Goal: Information Seeking & Learning: Learn about a topic

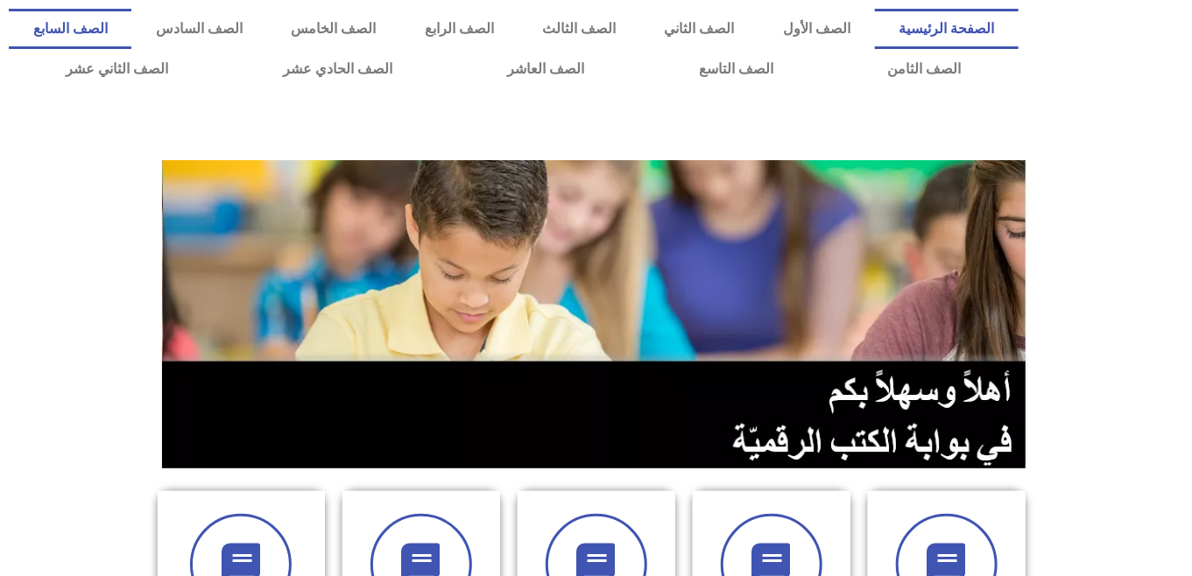
click at [131, 36] on link "الصف السابع" at bounding box center [70, 29] width 123 height 40
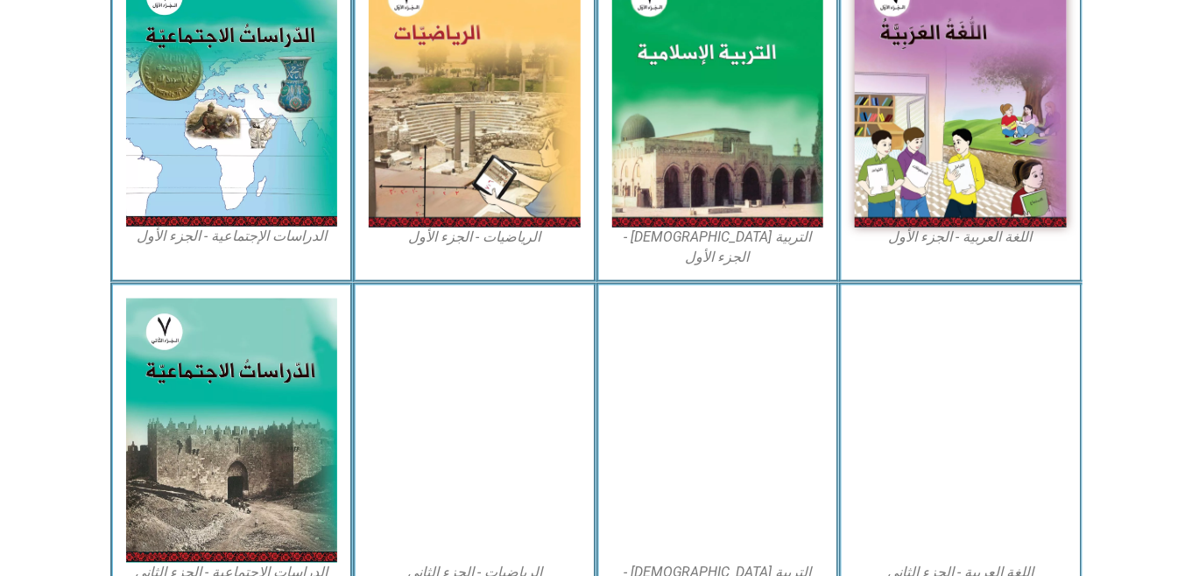
scroll to position [567, 0]
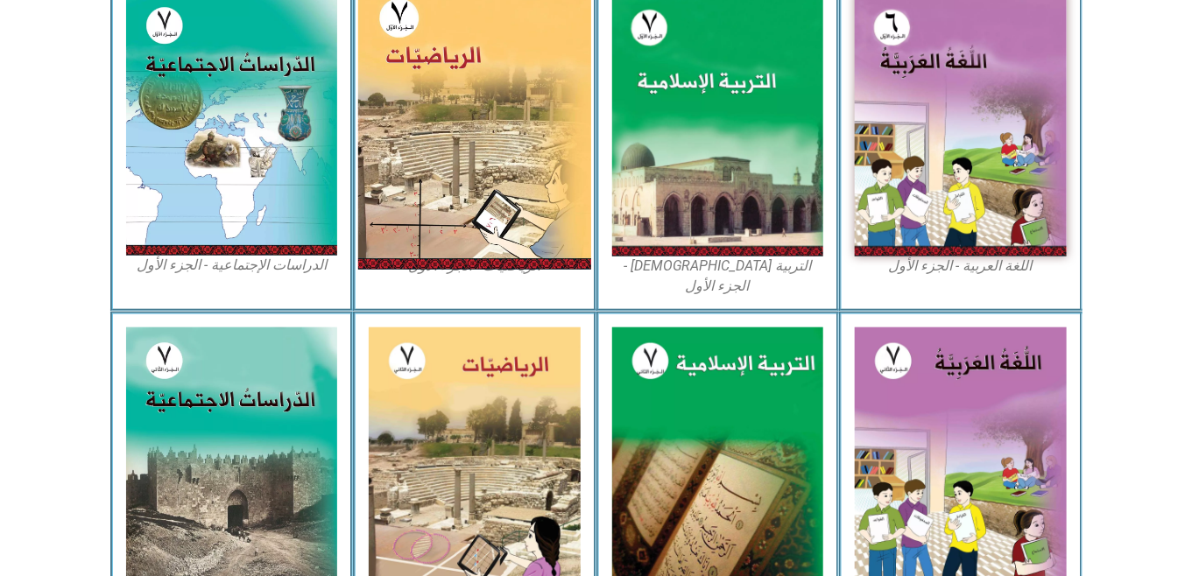
click at [524, 160] on img at bounding box center [474, 124] width 233 height 291
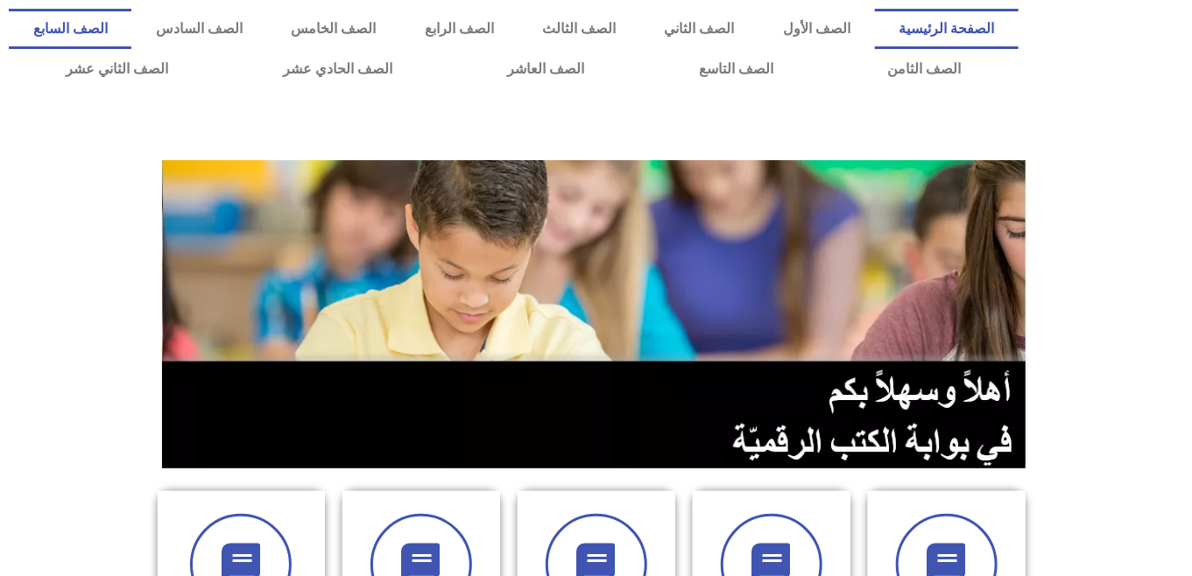
click at [131, 28] on link "الصف السابع" at bounding box center [70, 29] width 123 height 40
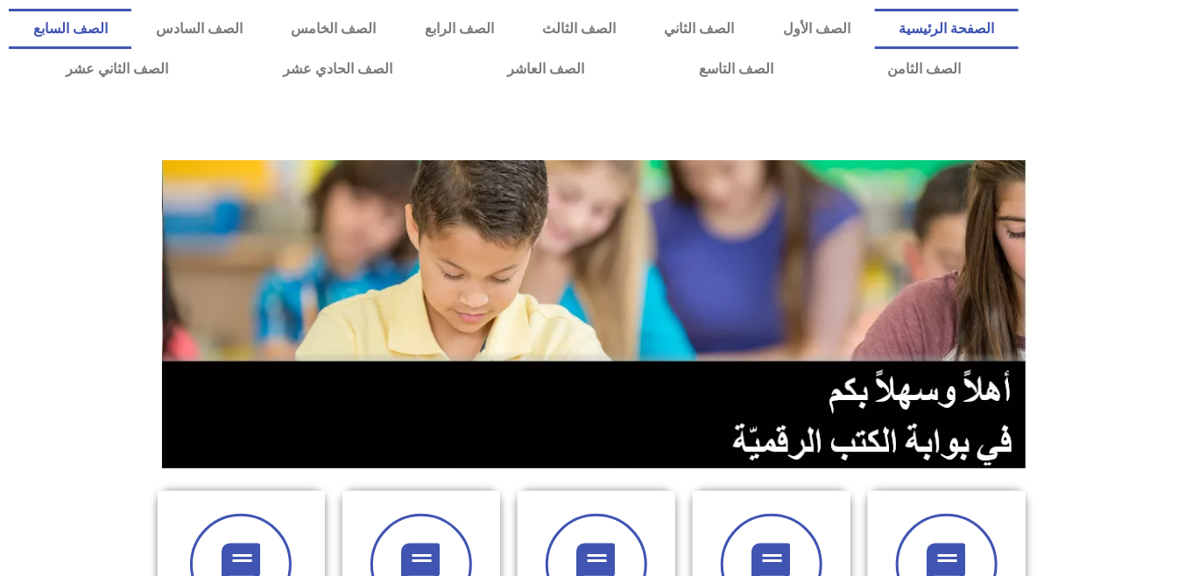
click at [131, 36] on link "الصف السابع" at bounding box center [70, 29] width 123 height 40
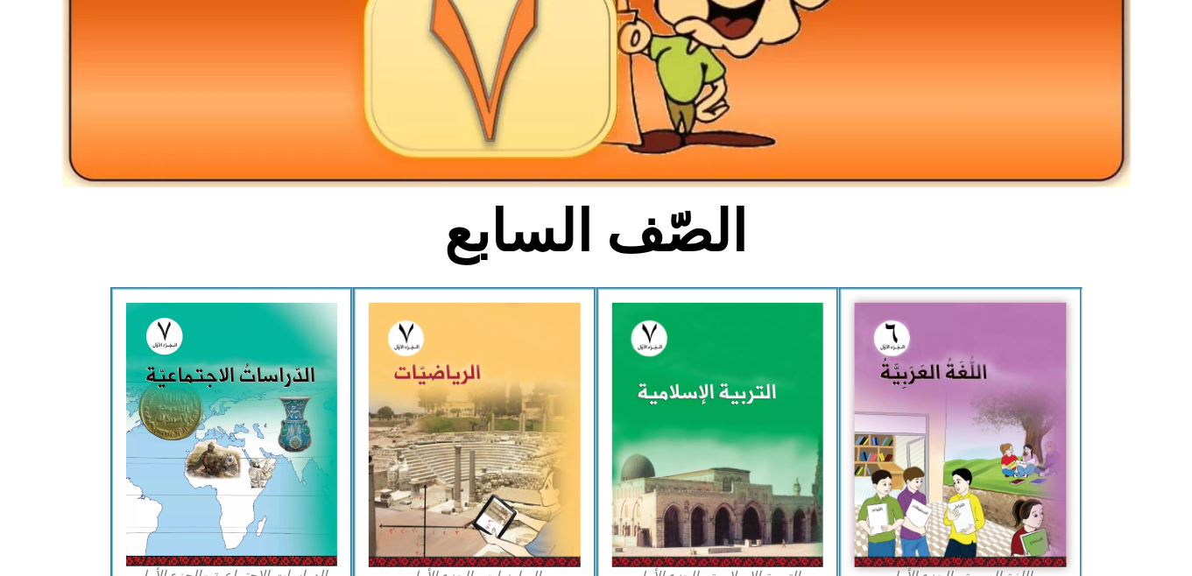
scroll to position [379, 0]
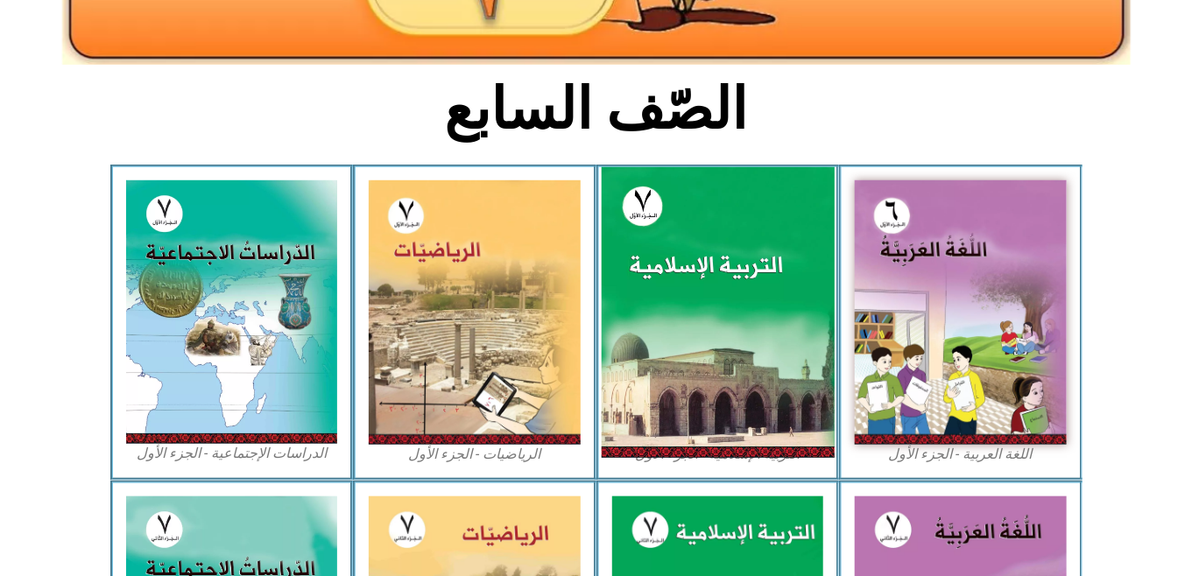
click at [686, 296] on img at bounding box center [717, 312] width 233 height 291
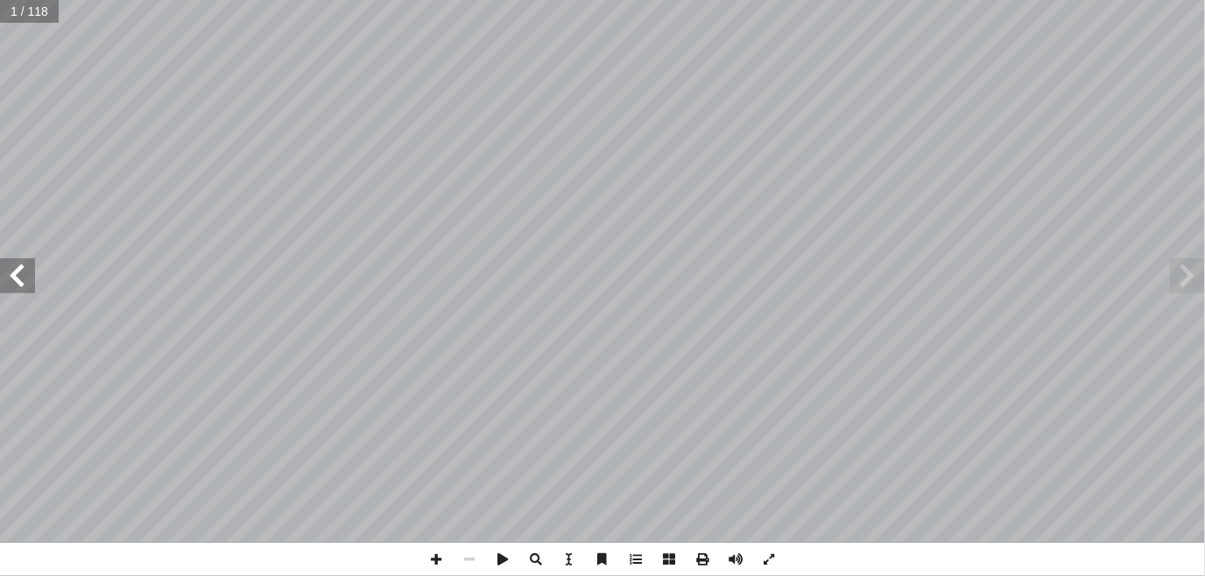
click at [0, 159] on html "الصفحة الرئيسية الصف الأول الصف الثاني الصف الثالث الصف الرابع الصف الخامس الصف…" at bounding box center [602, 79] width 1205 height 159
